Goal: Information Seeking & Learning: Learn about a topic

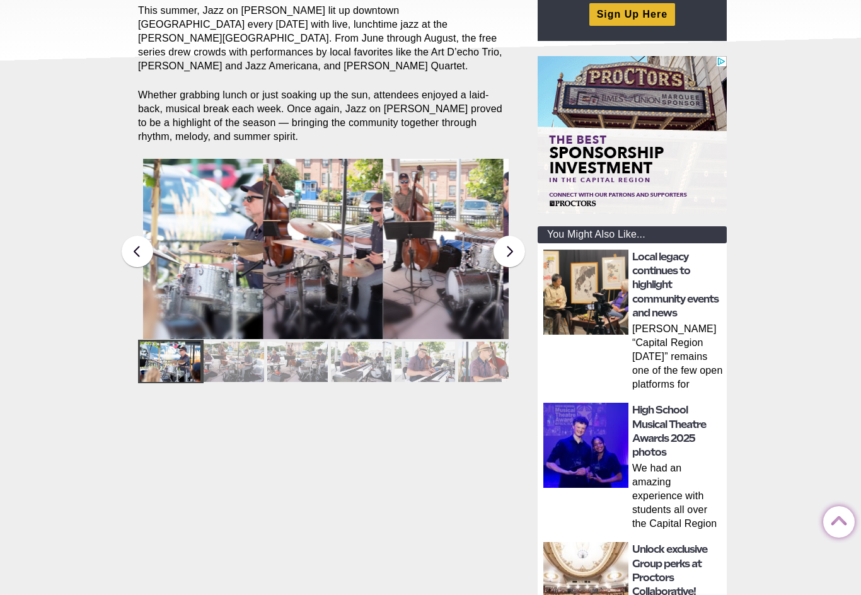
scroll to position [233, 0]
click at [509, 236] on button at bounding box center [510, 252] width 32 height 32
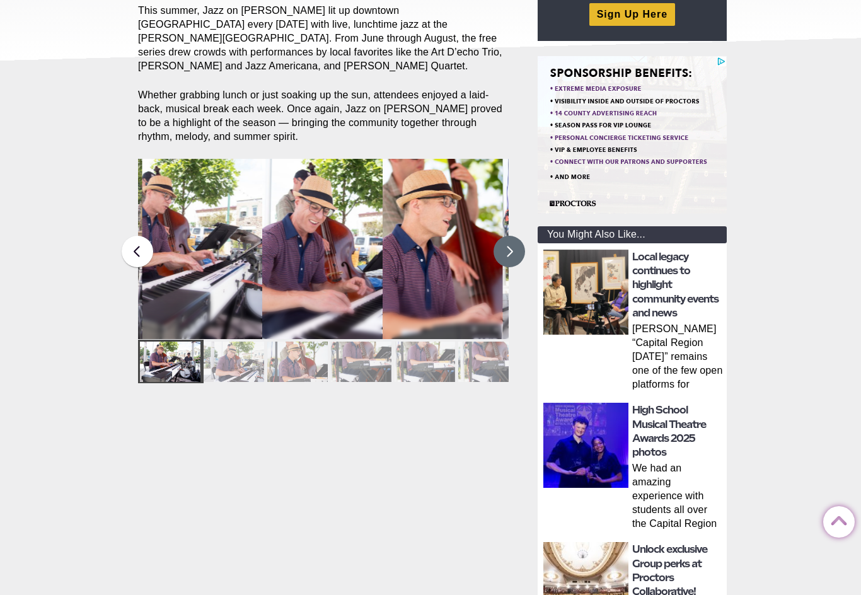
click at [509, 238] on button at bounding box center [510, 252] width 32 height 32
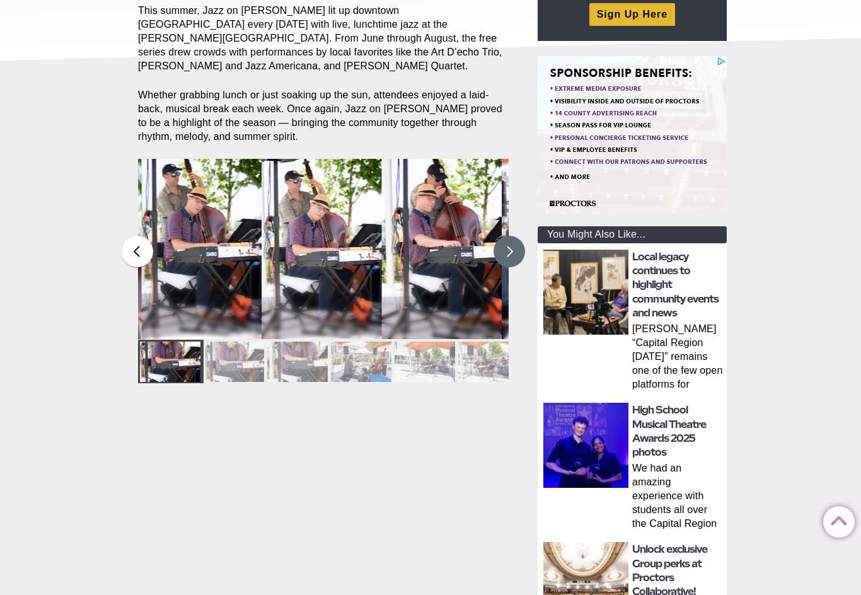
click at [507, 240] on button at bounding box center [510, 252] width 32 height 32
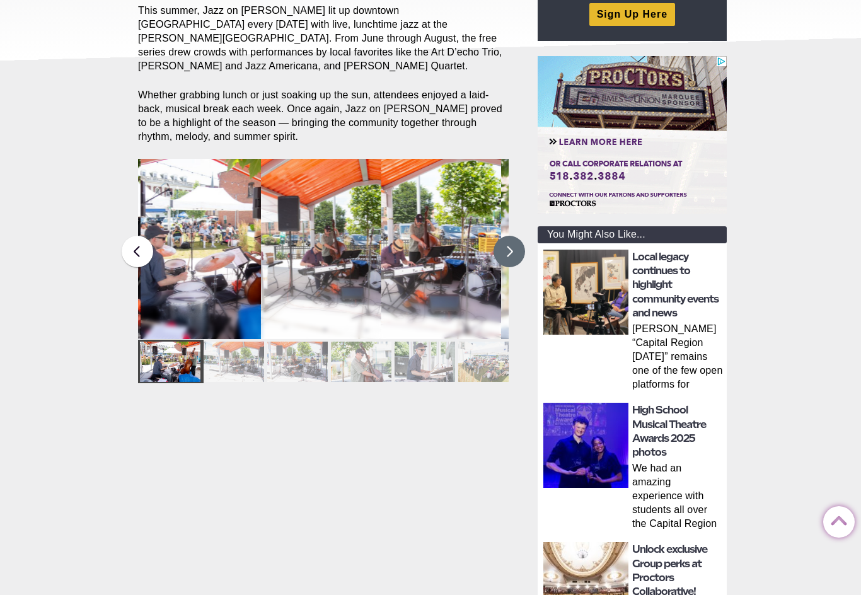
click at [517, 243] on button at bounding box center [510, 252] width 32 height 32
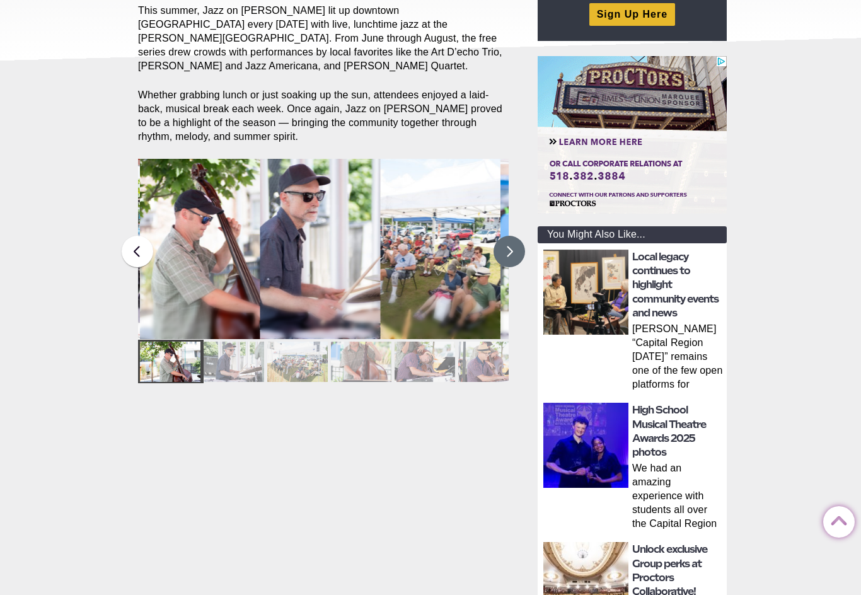
click at [506, 238] on button at bounding box center [510, 252] width 32 height 32
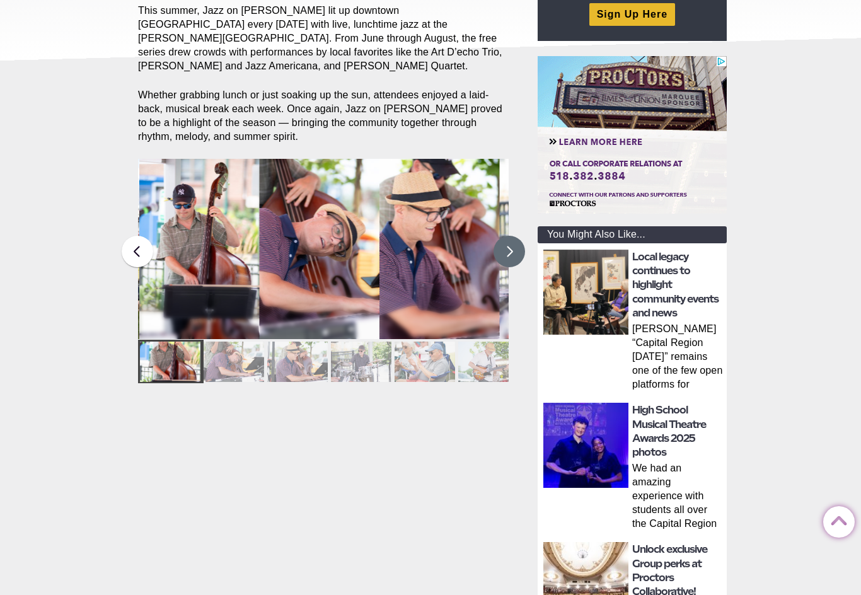
click at [524, 236] on button at bounding box center [510, 252] width 32 height 32
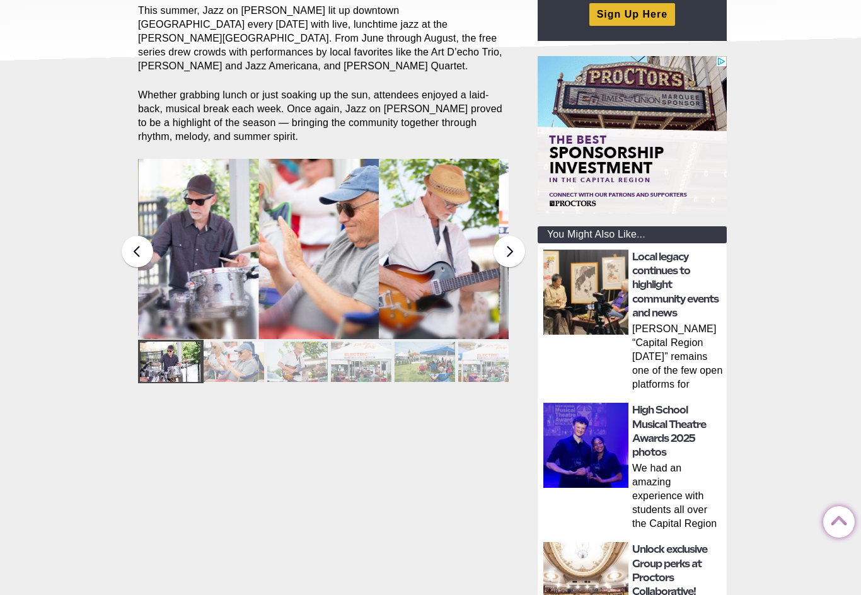
click at [528, 233] on main "General News * Jazz on Jay Share Share on Facebook Share on Twitter/X Copy Link…" at bounding box center [329, 175] width 403 height 538
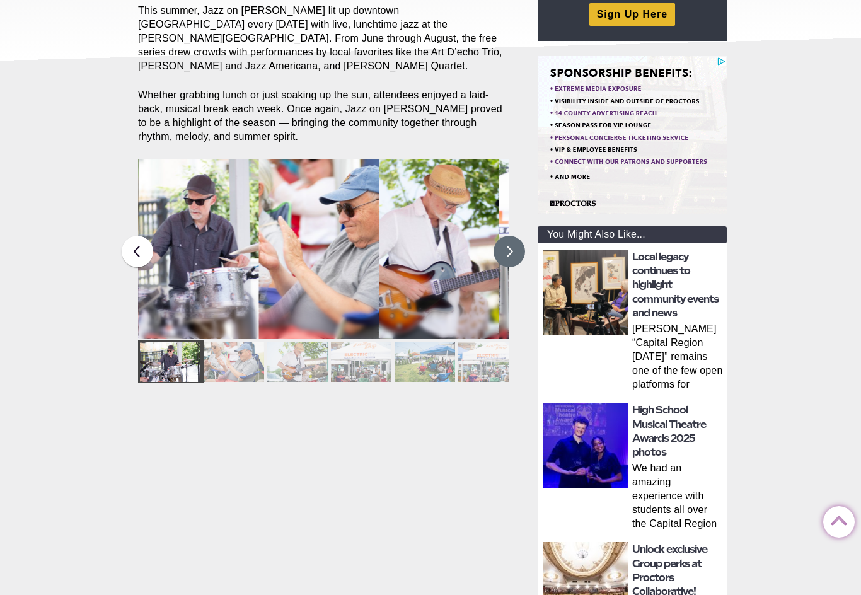
click at [510, 243] on button at bounding box center [510, 252] width 32 height 32
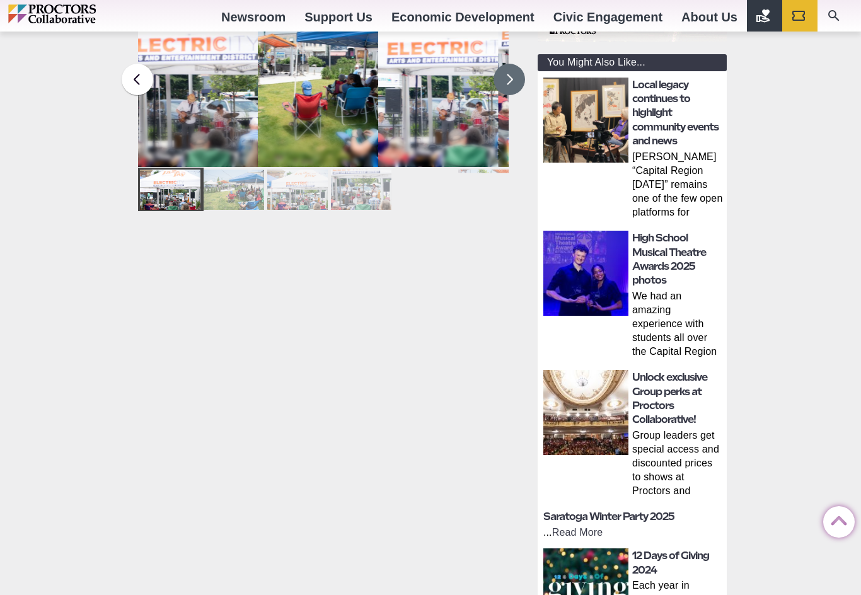
scroll to position [450, 0]
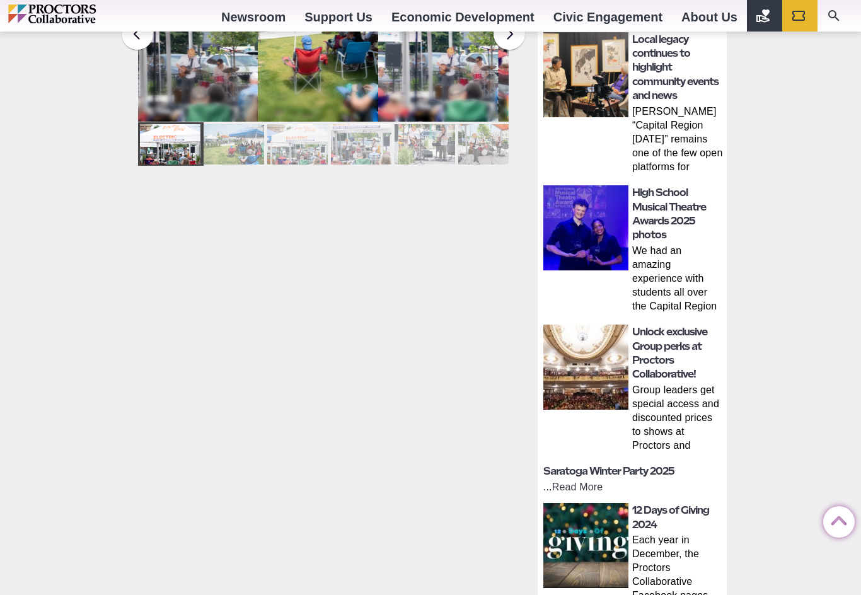
click at [592, 228] on img at bounding box center [585, 227] width 85 height 85
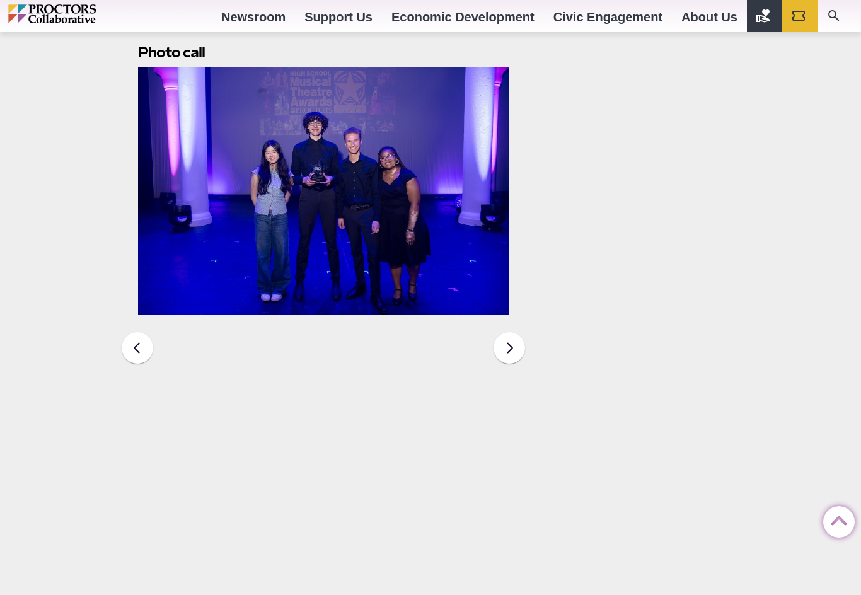
scroll to position [5261, 0]
